Goal: Transaction & Acquisition: Purchase product/service

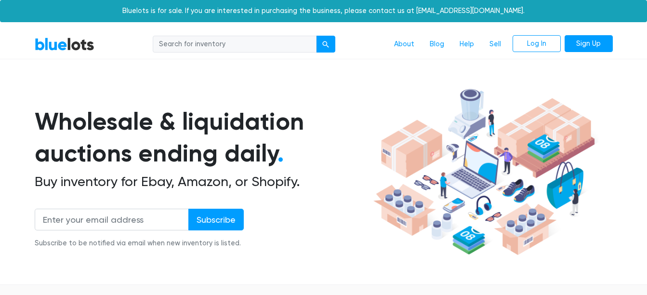
click at [249, 44] on input "search" at bounding box center [235, 44] width 164 height 17
type input "nike"
click at [316, 36] on button "submit" at bounding box center [325, 44] width 19 height 17
click at [262, 47] on input "search" at bounding box center [235, 44] width 164 height 17
type input "nike"
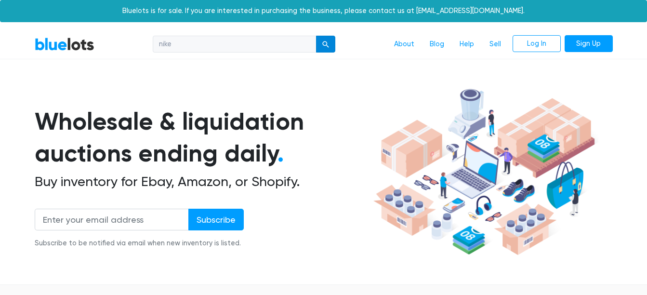
click at [326, 44] on div "submit" at bounding box center [325, 44] width 7 height 7
